Goal: Information Seeking & Learning: Check status

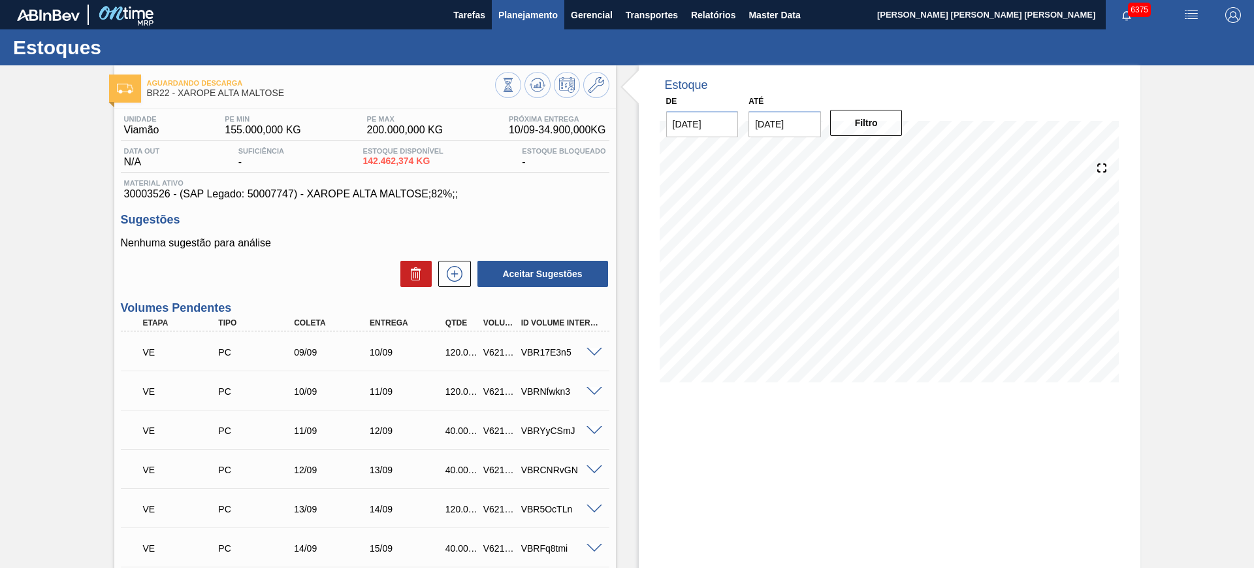
click at [515, 16] on span "Planejamento" at bounding box center [527, 15] width 59 height 16
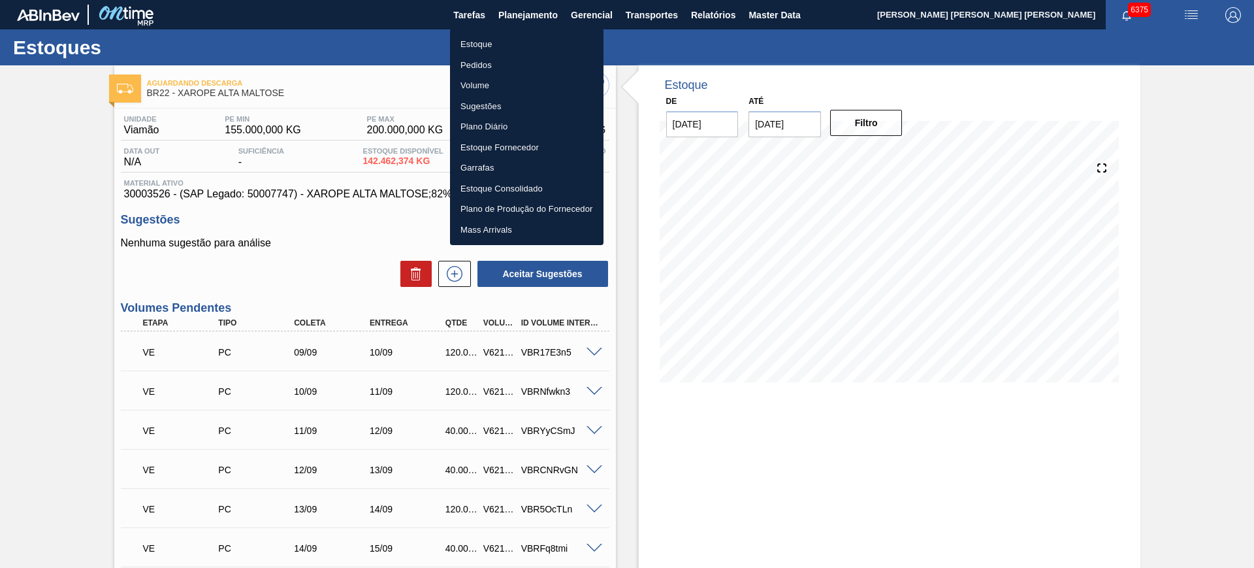
click at [520, 50] on li "Estoque" at bounding box center [526, 44] width 153 height 21
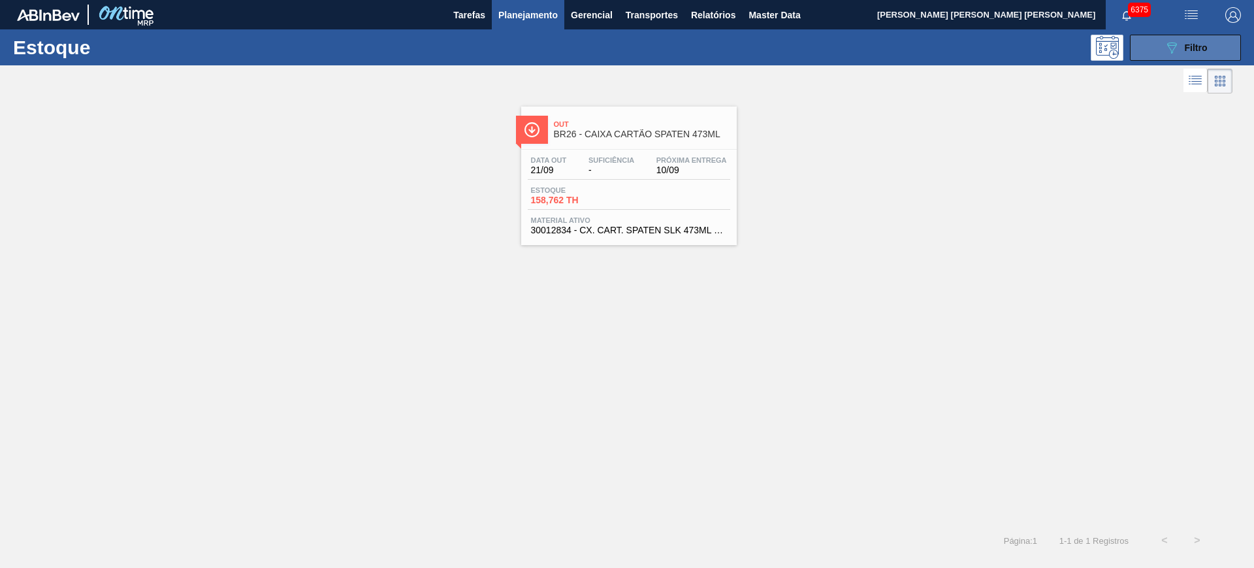
click at [1003, 56] on button "089F7B8B-B2A5-4AFE-B5C0-19BA573D28AC Filtro" at bounding box center [1185, 48] width 111 height 26
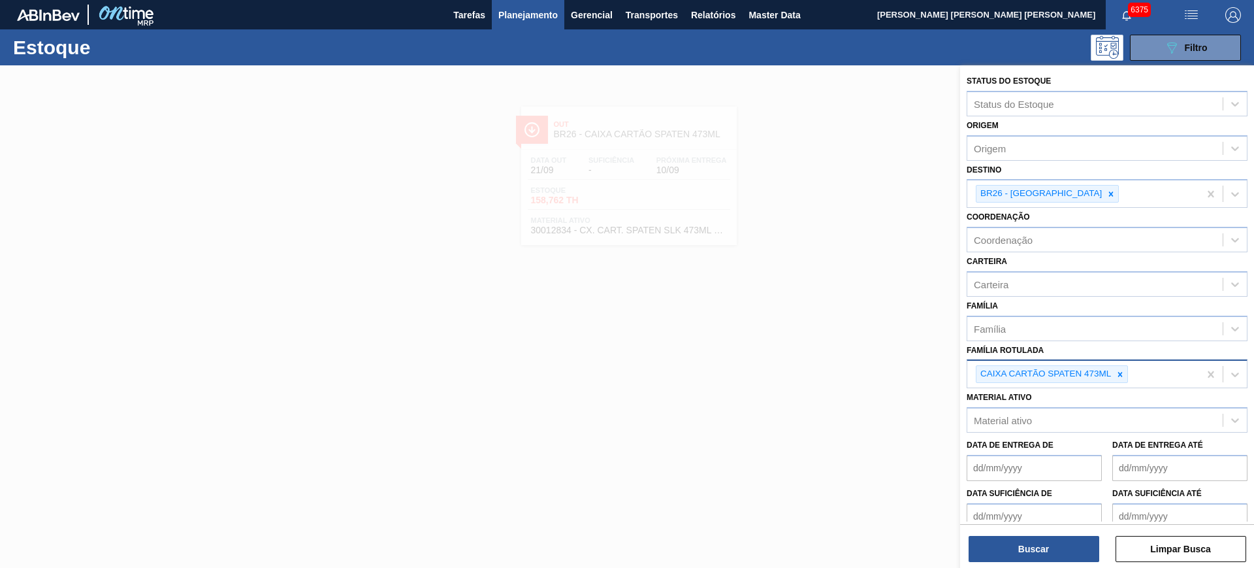
click at [1003, 368] on div at bounding box center [1120, 374] width 14 height 16
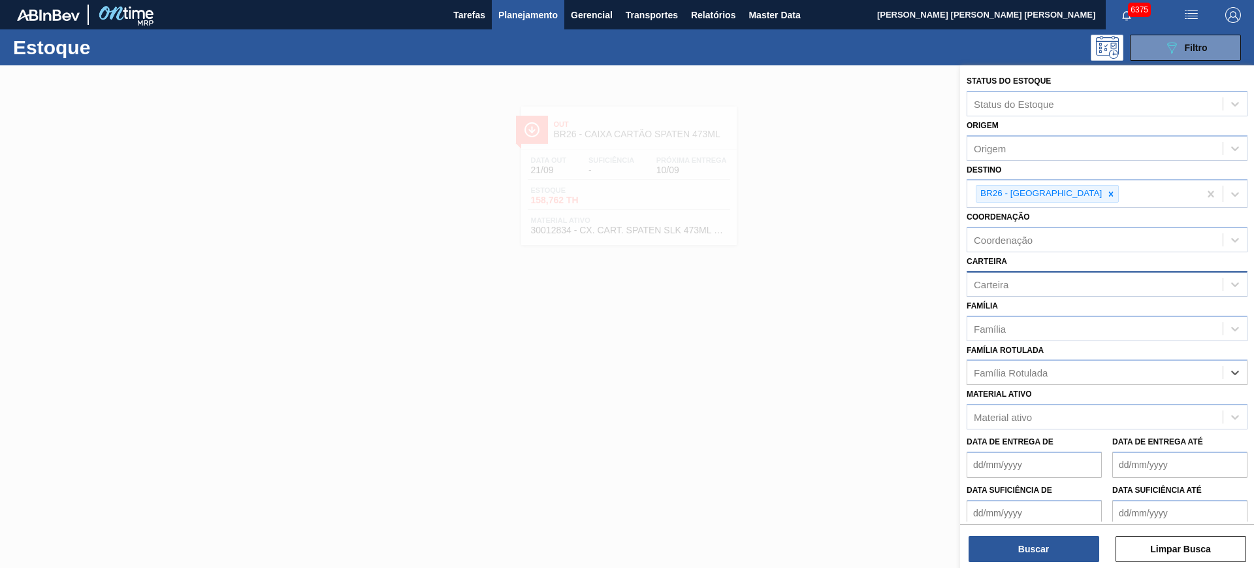
click at [1003, 287] on div "Carteira" at bounding box center [1094, 283] width 255 height 19
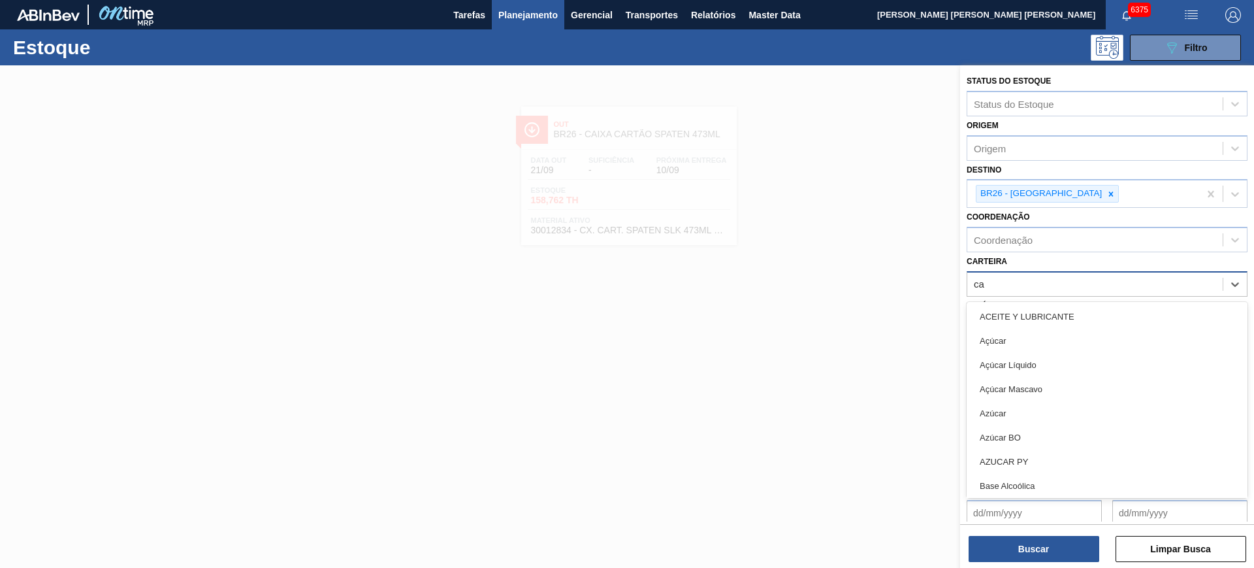
type input "c"
click at [1003, 257] on div "Carteira option , deselected. option [BEES] Água focused, 1 of 101. 101 results…" at bounding box center [1107, 274] width 281 height 44
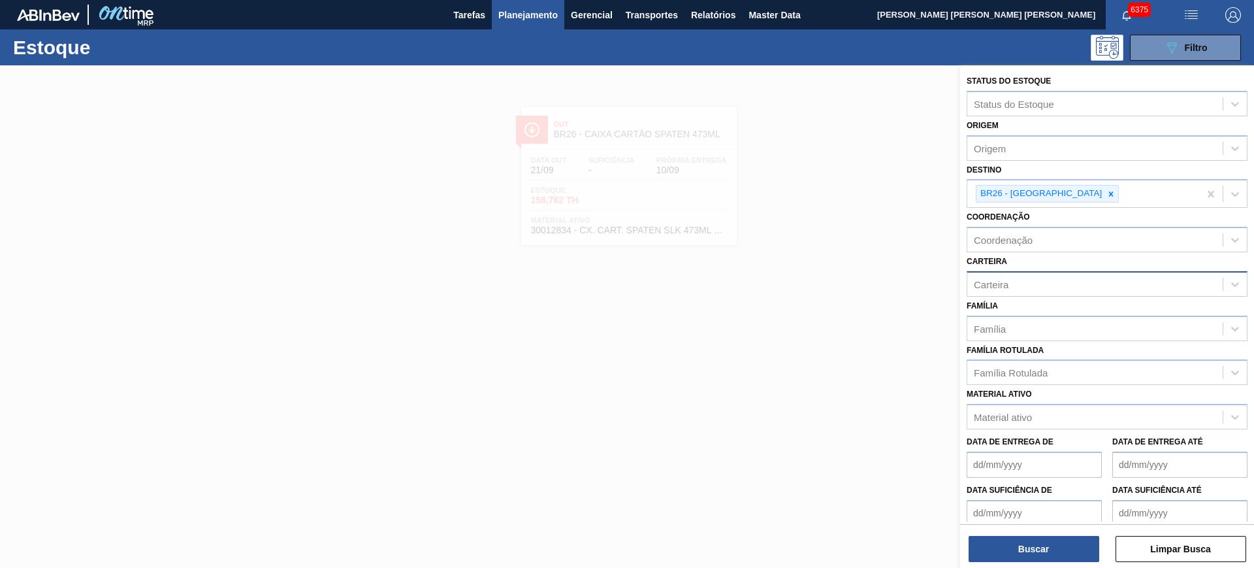
click at [1003, 286] on div "Carteira" at bounding box center [1094, 283] width 255 height 19
type input "folha sep"
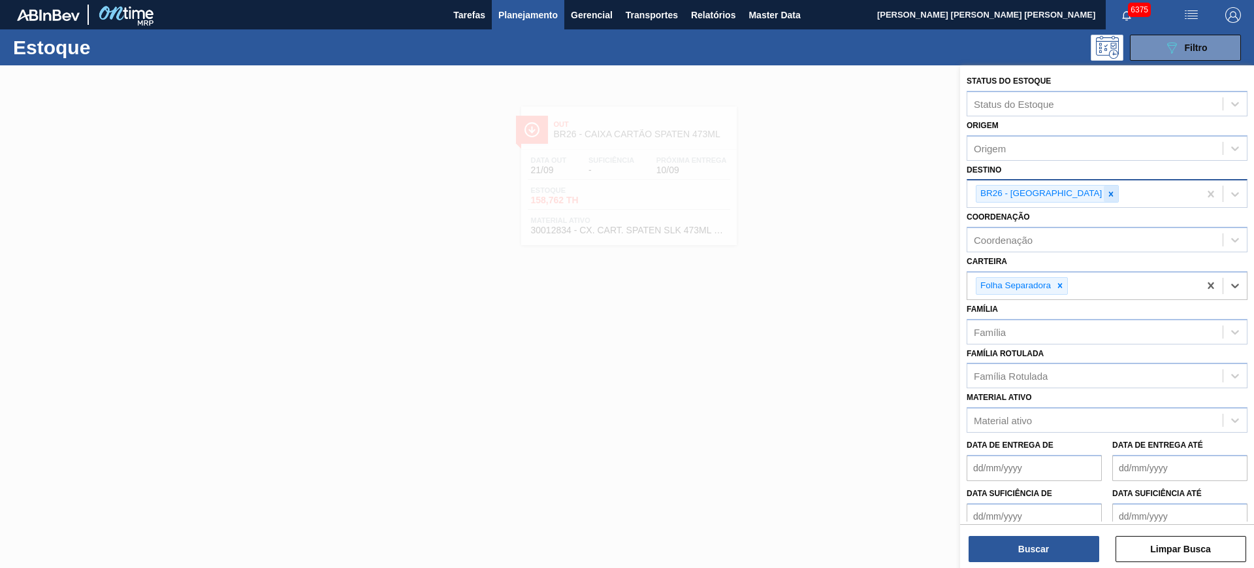
click at [1003, 191] on icon at bounding box center [1110, 193] width 9 height 9
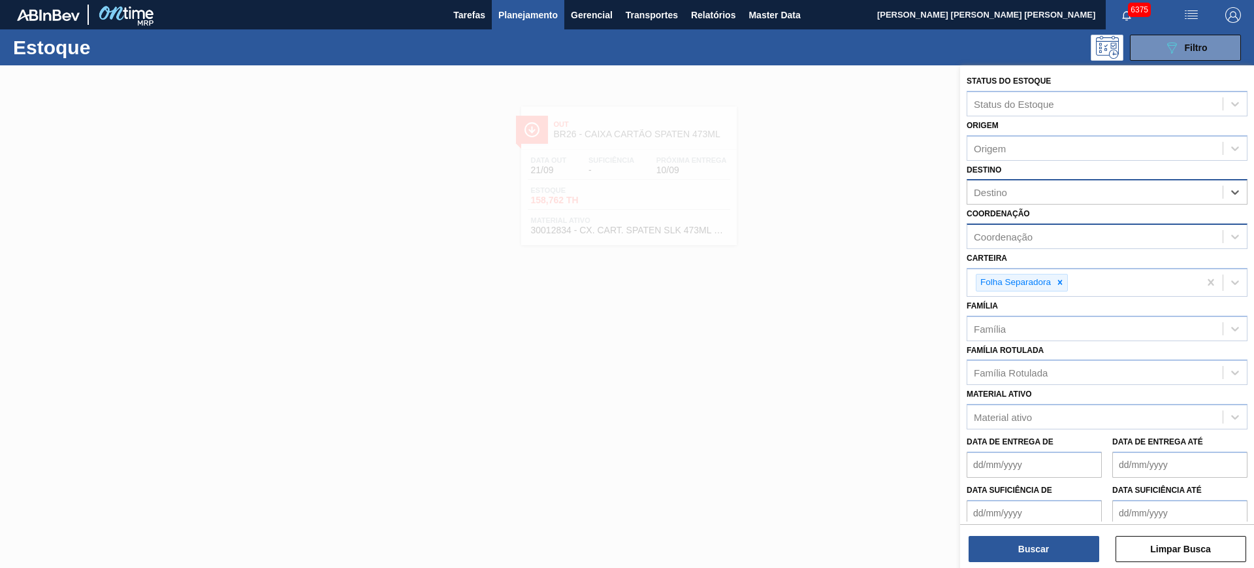
click at [1003, 234] on div "Coordenação" at bounding box center [1094, 236] width 255 height 19
type input "packag"
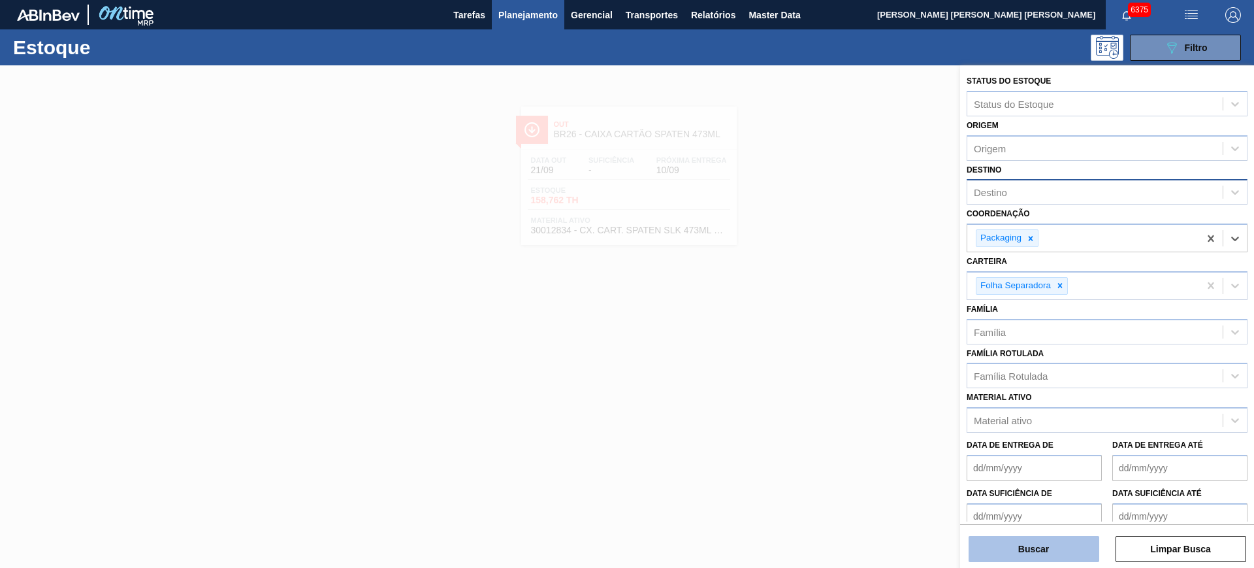
click at [1003, 453] on button "Buscar" at bounding box center [1034, 549] width 131 height 26
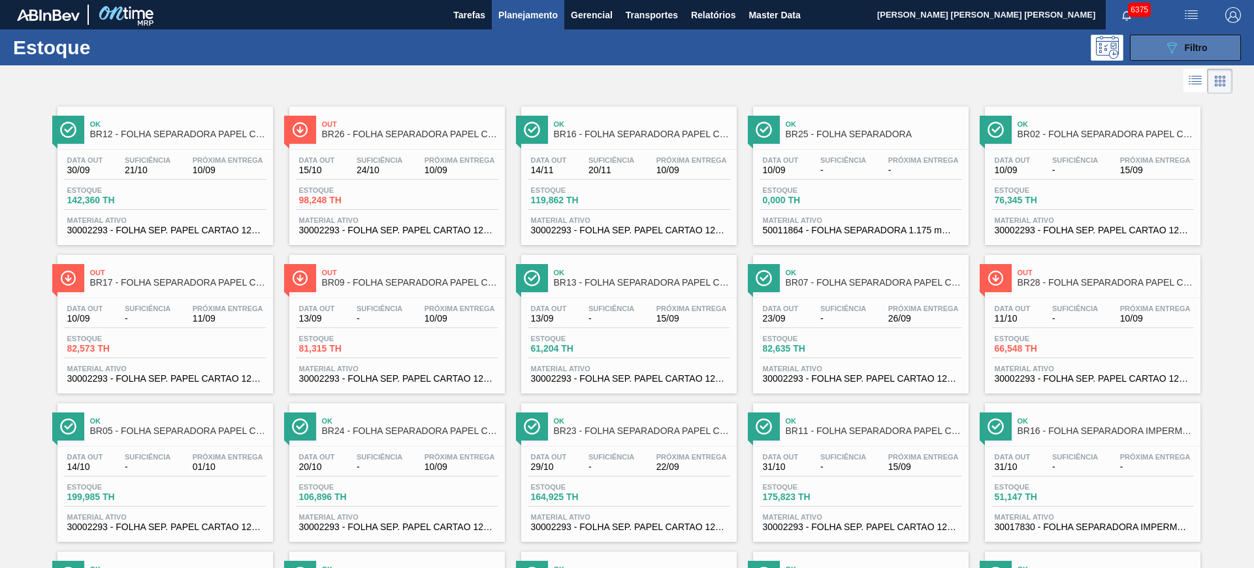
click at [1003, 38] on button "089F7B8B-B2A5-4AFE-B5C0-19BA573D28AC Filtro" at bounding box center [1185, 48] width 111 height 26
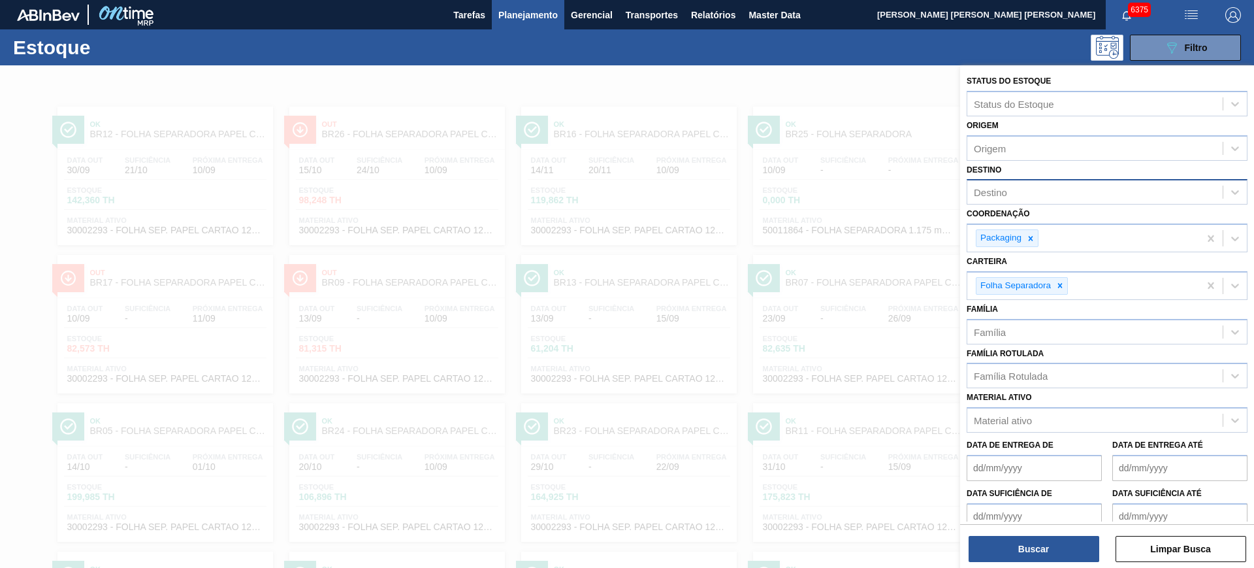
click at [1003, 189] on div "Destino" at bounding box center [1094, 192] width 255 height 19
type input "uber"
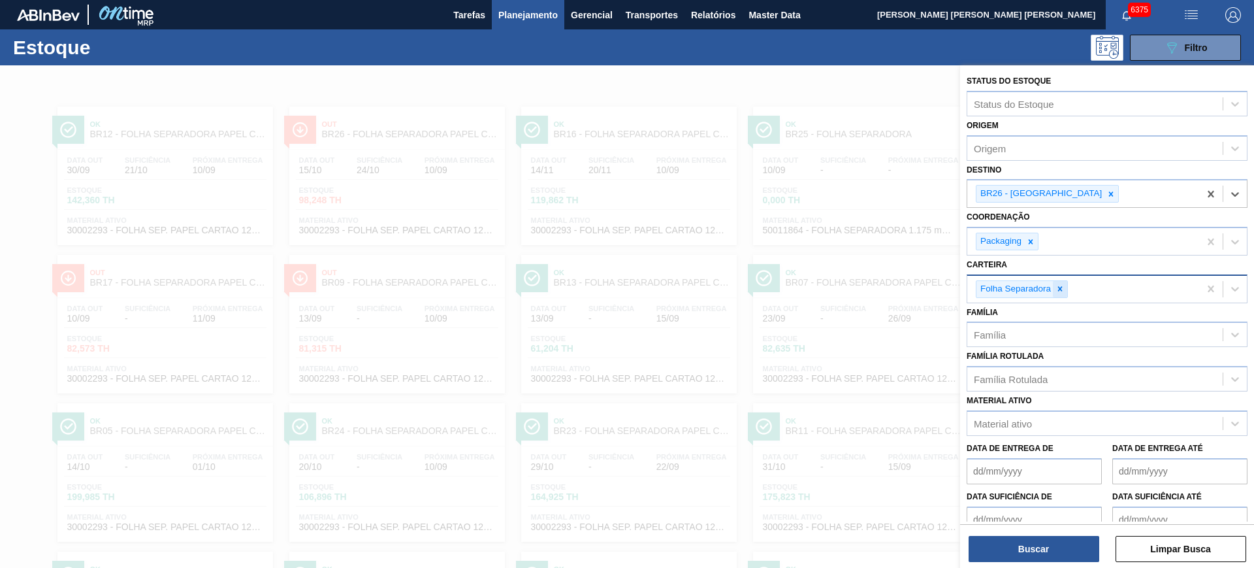
click at [1003, 291] on icon at bounding box center [1059, 288] width 9 height 9
type input "caixa"
type input "caixa p"
click at [1003, 453] on button "Buscar" at bounding box center [1034, 549] width 131 height 26
